Goal: Information Seeking & Learning: Get advice/opinions

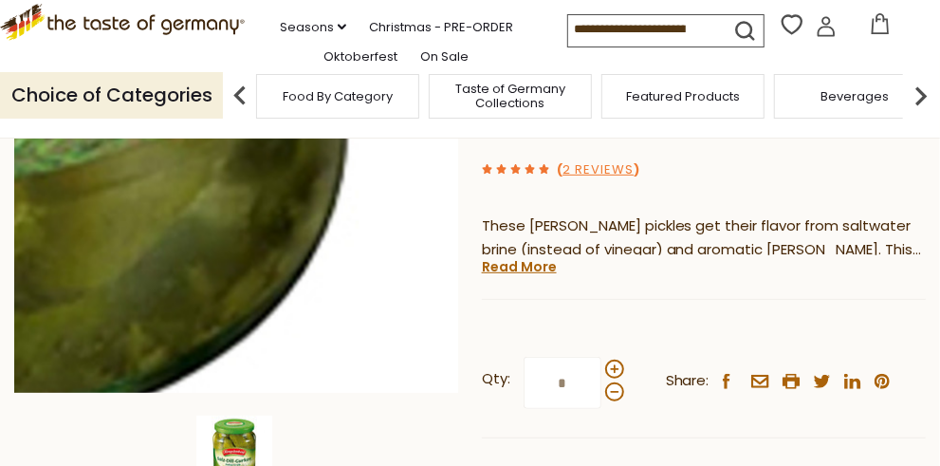
scroll to position [285, 0]
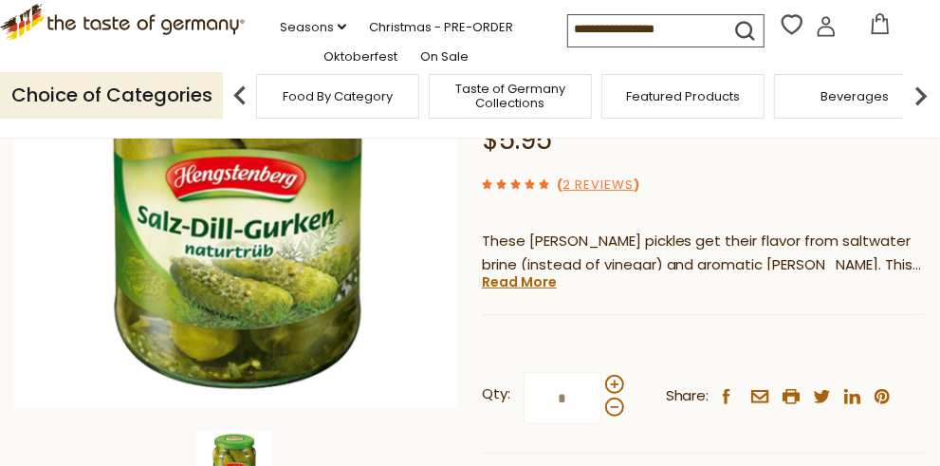
click at [538, 272] on link "Read More" at bounding box center [519, 281] width 75 height 19
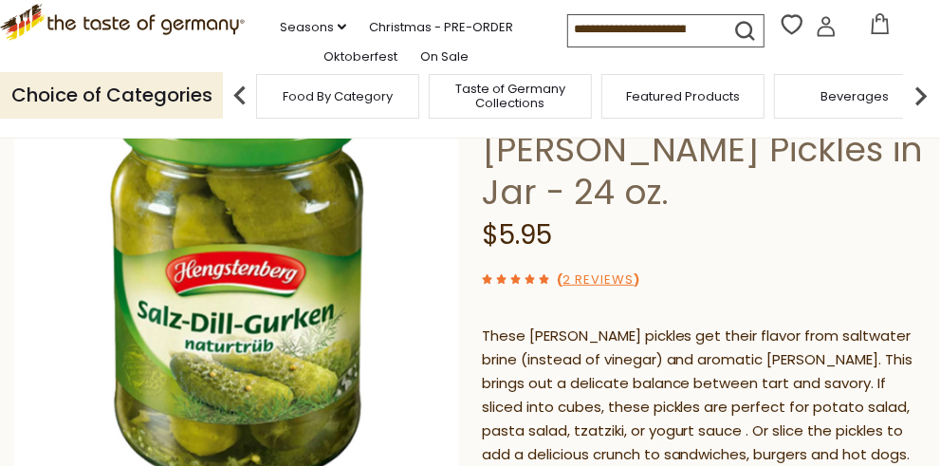
scroll to position [95, 0]
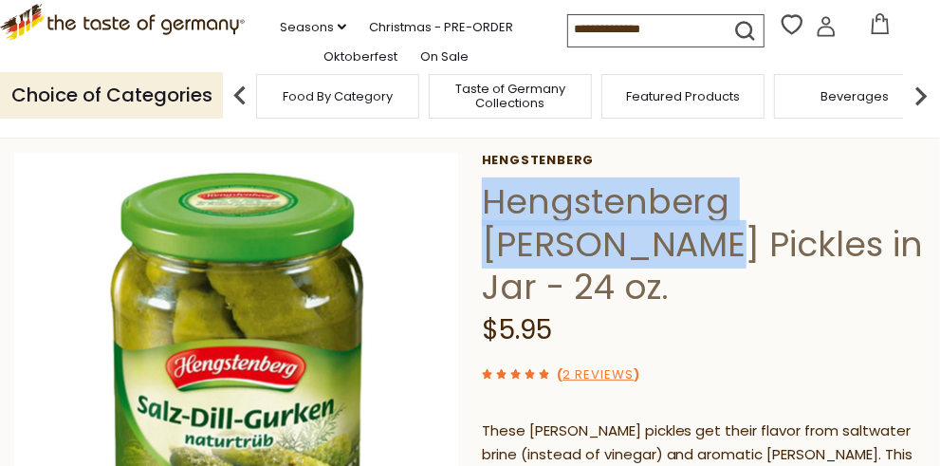
drag, startPoint x: 482, startPoint y: 201, endPoint x: 906, endPoint y: 208, distance: 424.2
click at [906, 208] on h1 "Hengstenberg [PERSON_NAME] Pickles in Jar - 24 oz." at bounding box center [704, 244] width 444 height 128
drag, startPoint x: 906, startPoint y: 208, endPoint x: 755, endPoint y: 201, distance: 151.0
copy h1 "Hengstenberg [PERSON_NAME] Pickles"
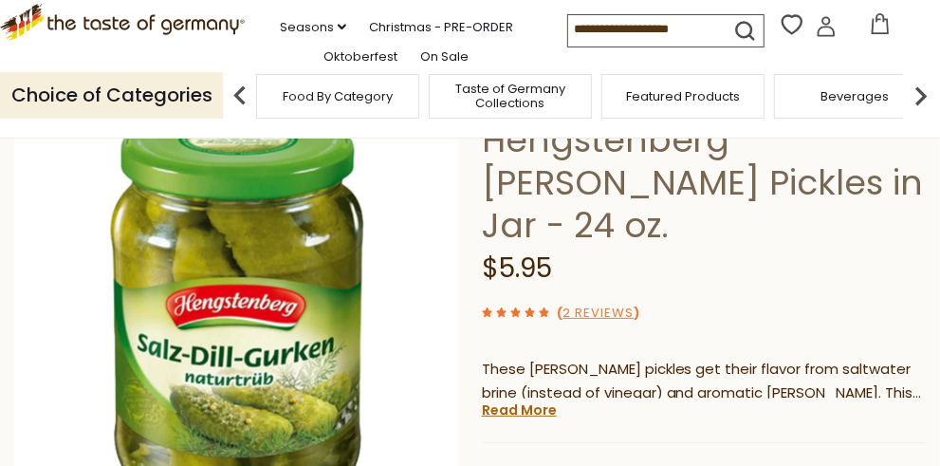
scroll to position [190, 0]
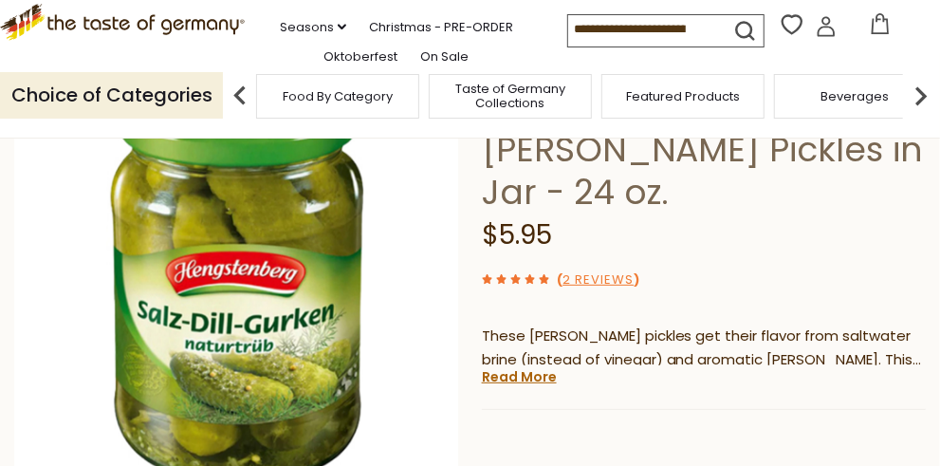
click at [565, 270] on span "( 2 Reviews )" at bounding box center [598, 279] width 83 height 18
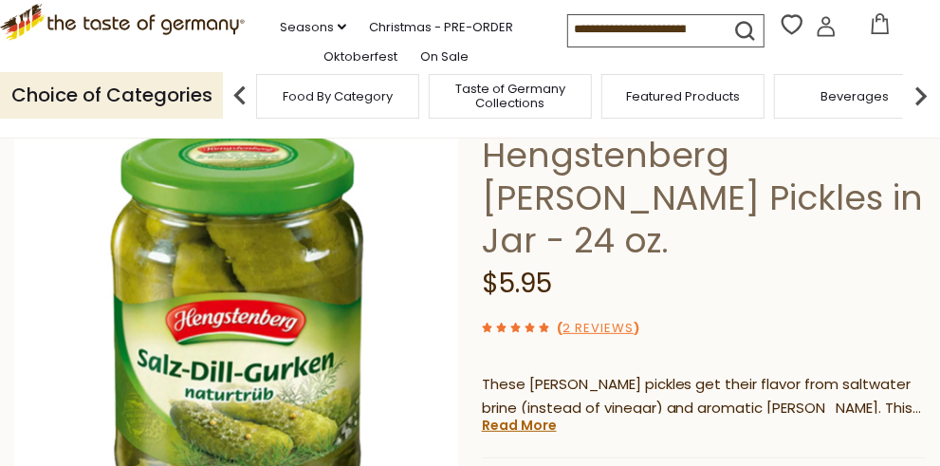
scroll to position [190, 0]
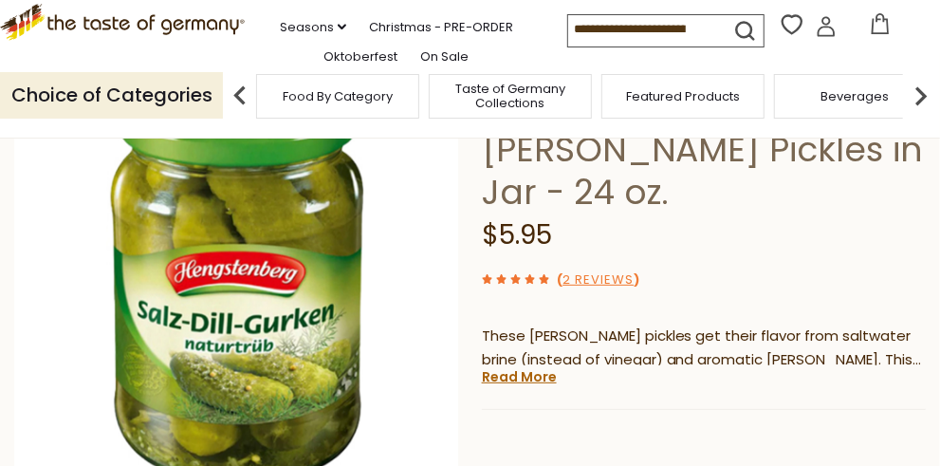
click at [518, 274] on use at bounding box center [515, 278] width 9 height 9
click at [589, 270] on link "2 Reviews" at bounding box center [598, 280] width 71 height 20
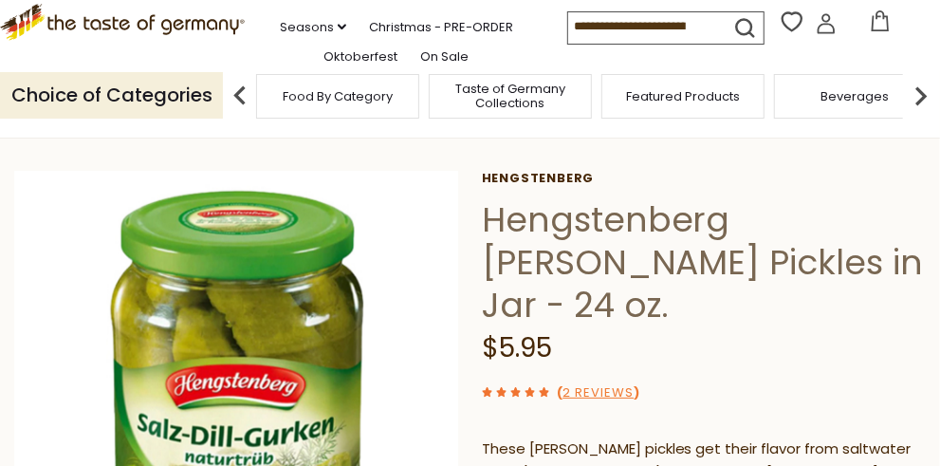
scroll to position [95, 0]
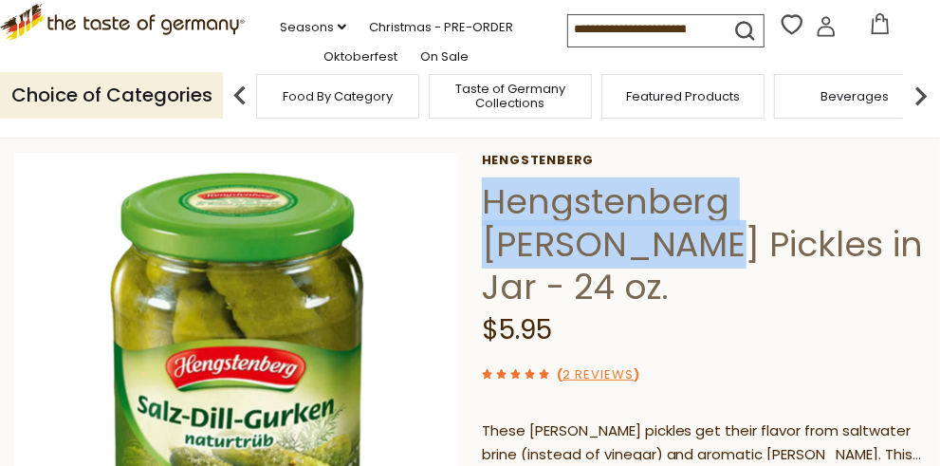
drag, startPoint x: 485, startPoint y: 201, endPoint x: 911, endPoint y: 210, distance: 426.2
click at [911, 210] on h1 "Hengstenberg [PERSON_NAME] Pickles in Jar - 24 oz." at bounding box center [704, 244] width 444 height 128
